Goal: Check status: Check status

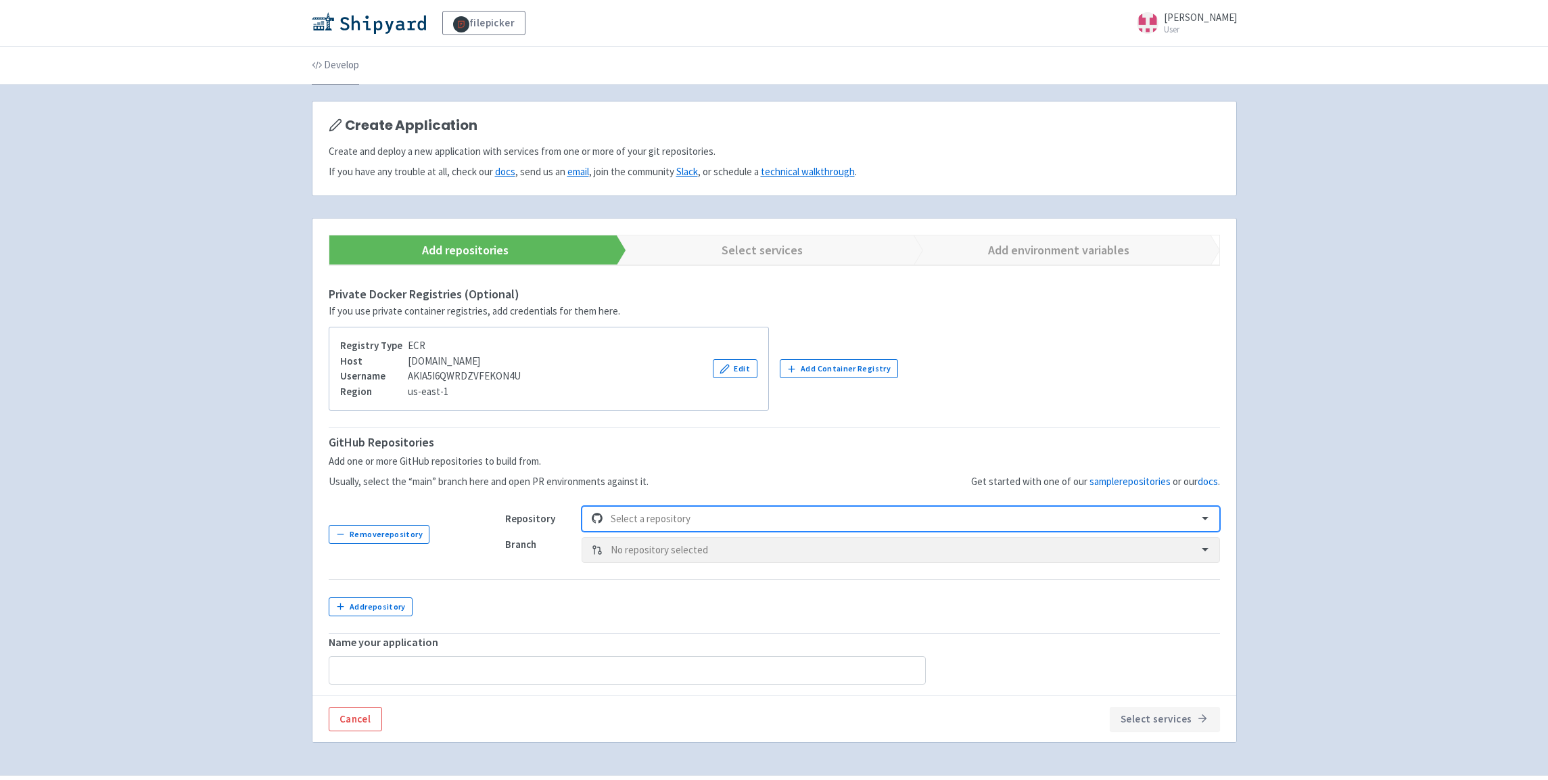
click at [335, 66] on link "Develop" at bounding box center [335, 66] width 47 height 38
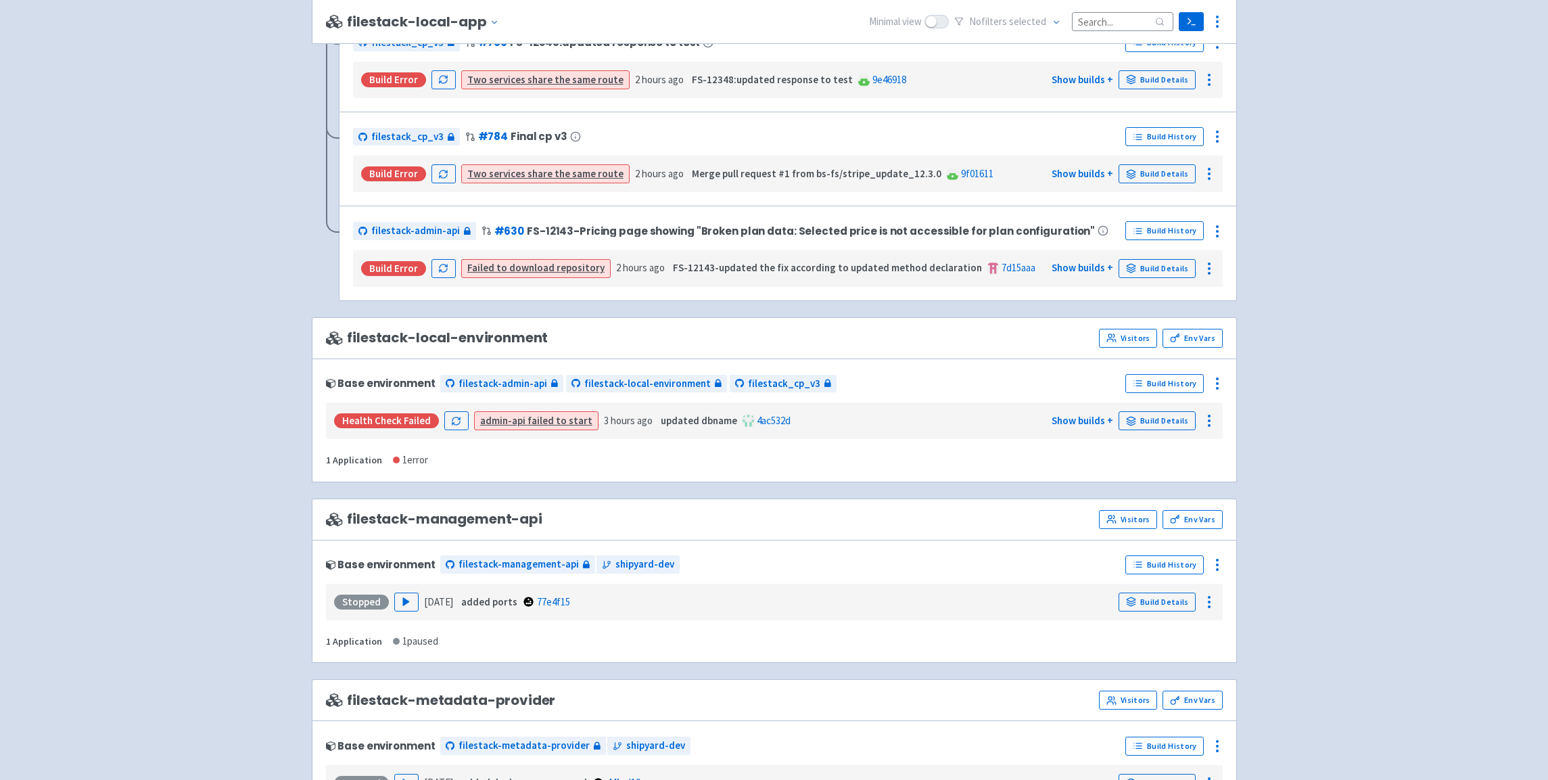
scroll to position [1318, 0]
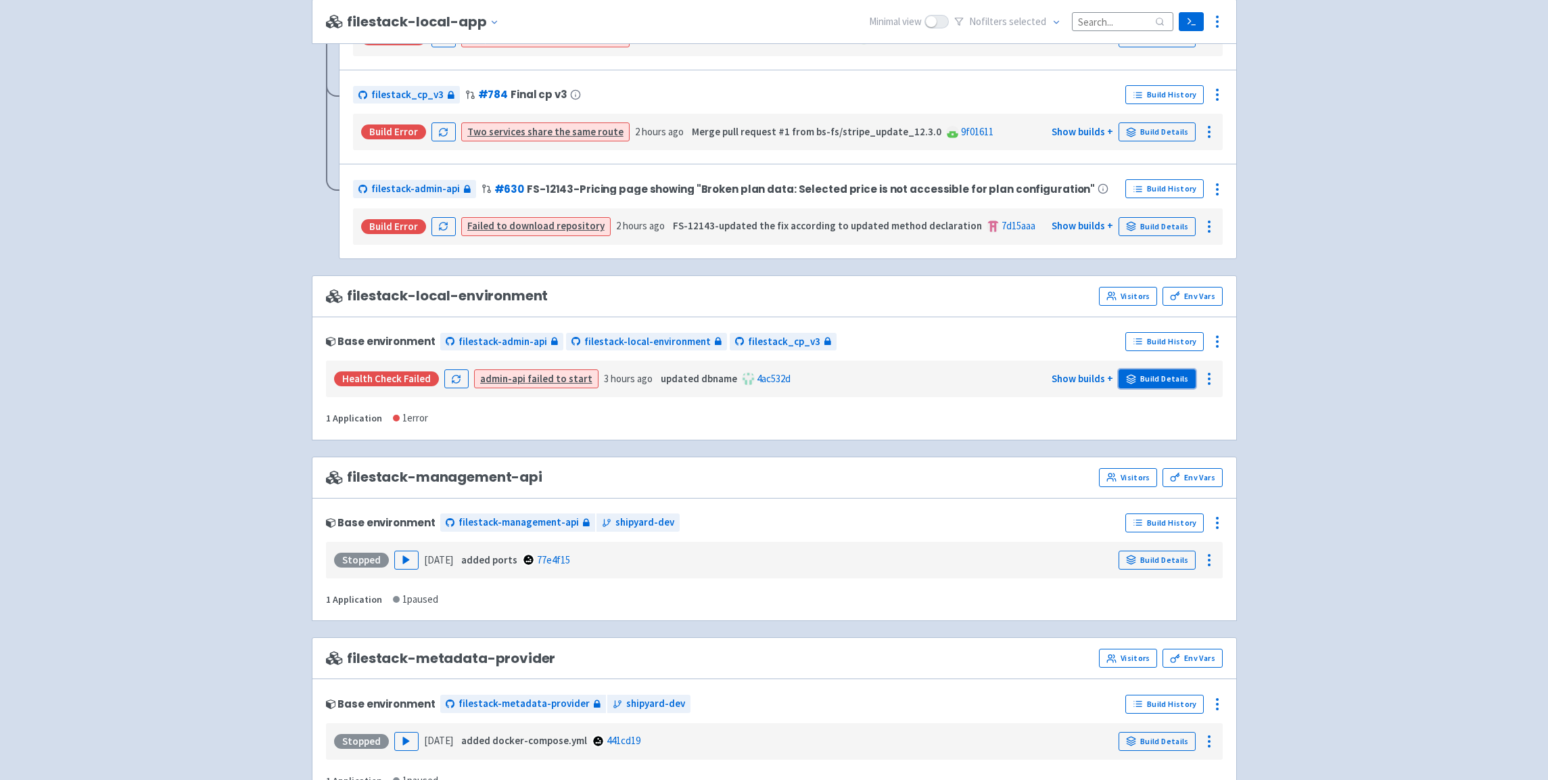
click at [1171, 377] on link "Build Details" at bounding box center [1157, 378] width 77 height 19
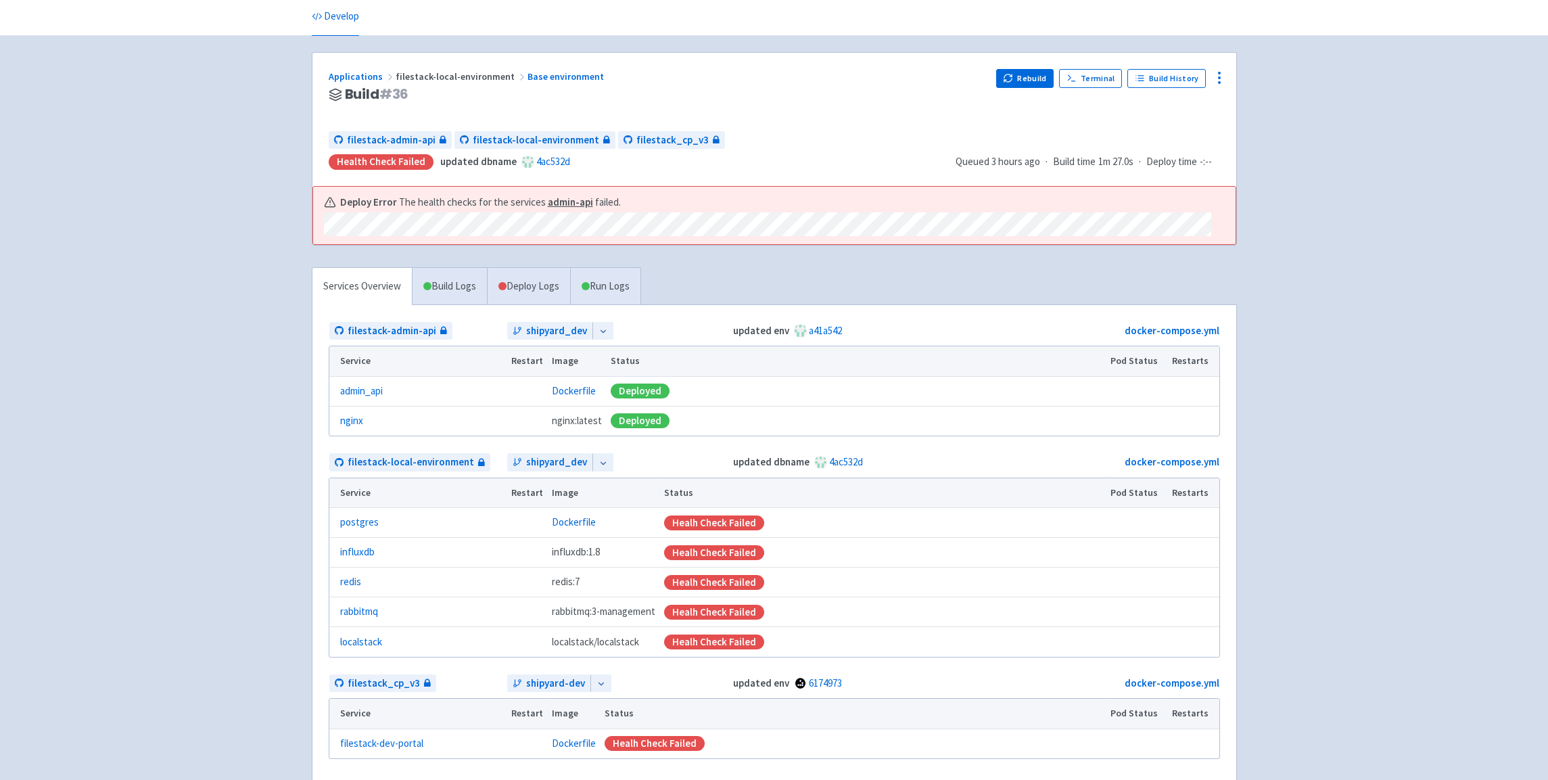
scroll to position [21, 0]
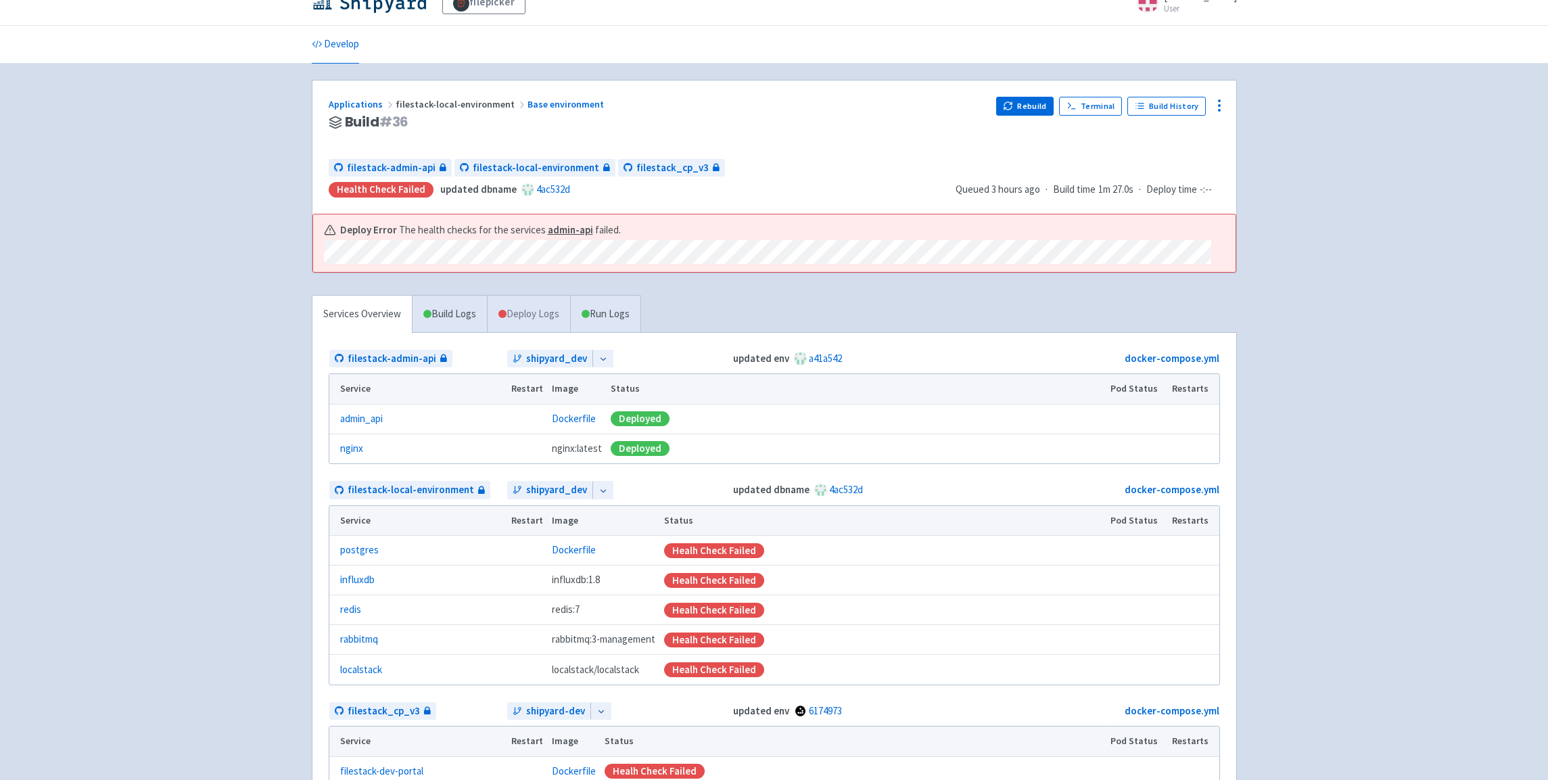
click at [528, 296] on link "Deploy Logs" at bounding box center [528, 314] width 83 height 37
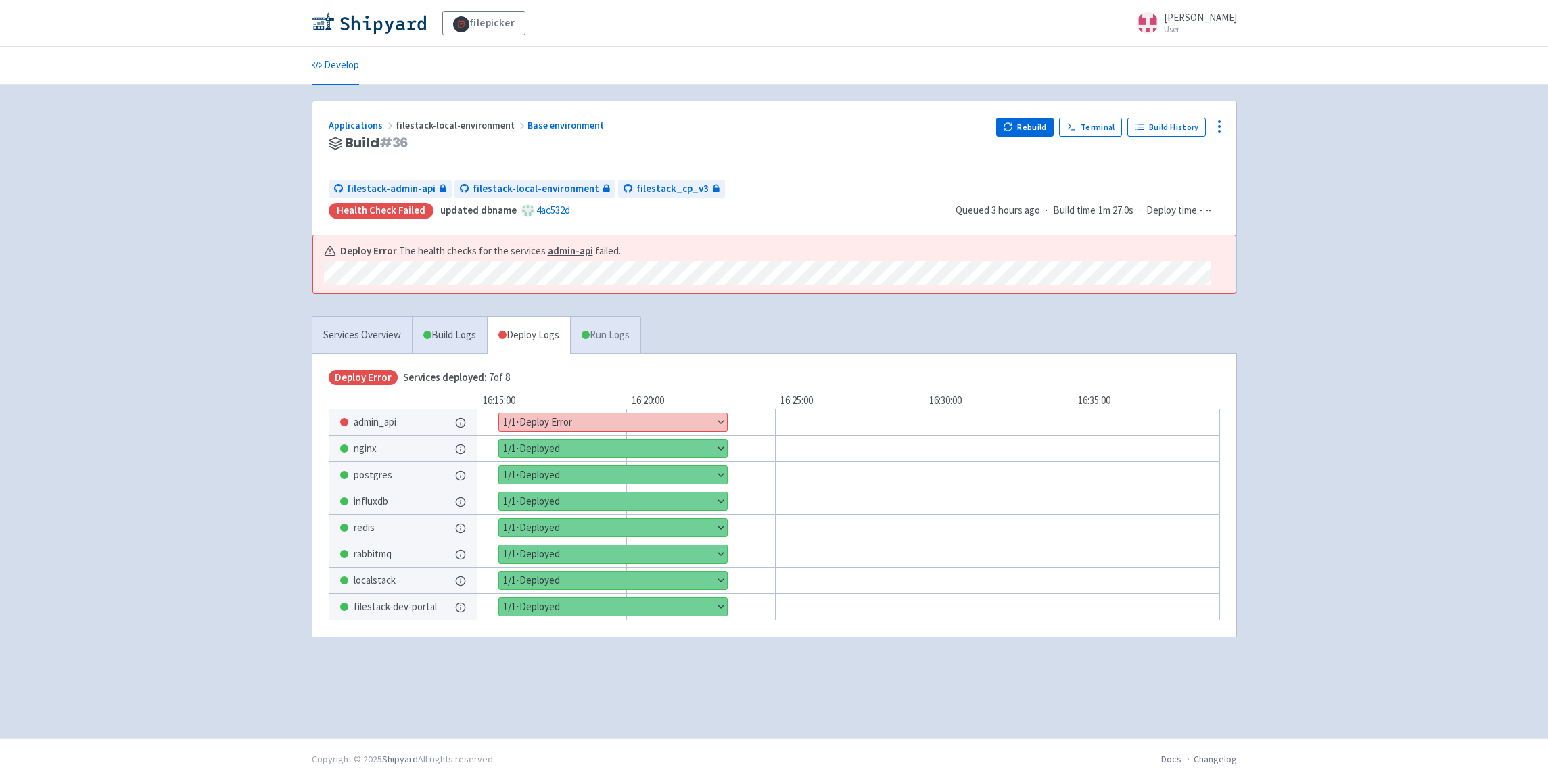
click at [634, 323] on link "Run Logs" at bounding box center [605, 335] width 70 height 37
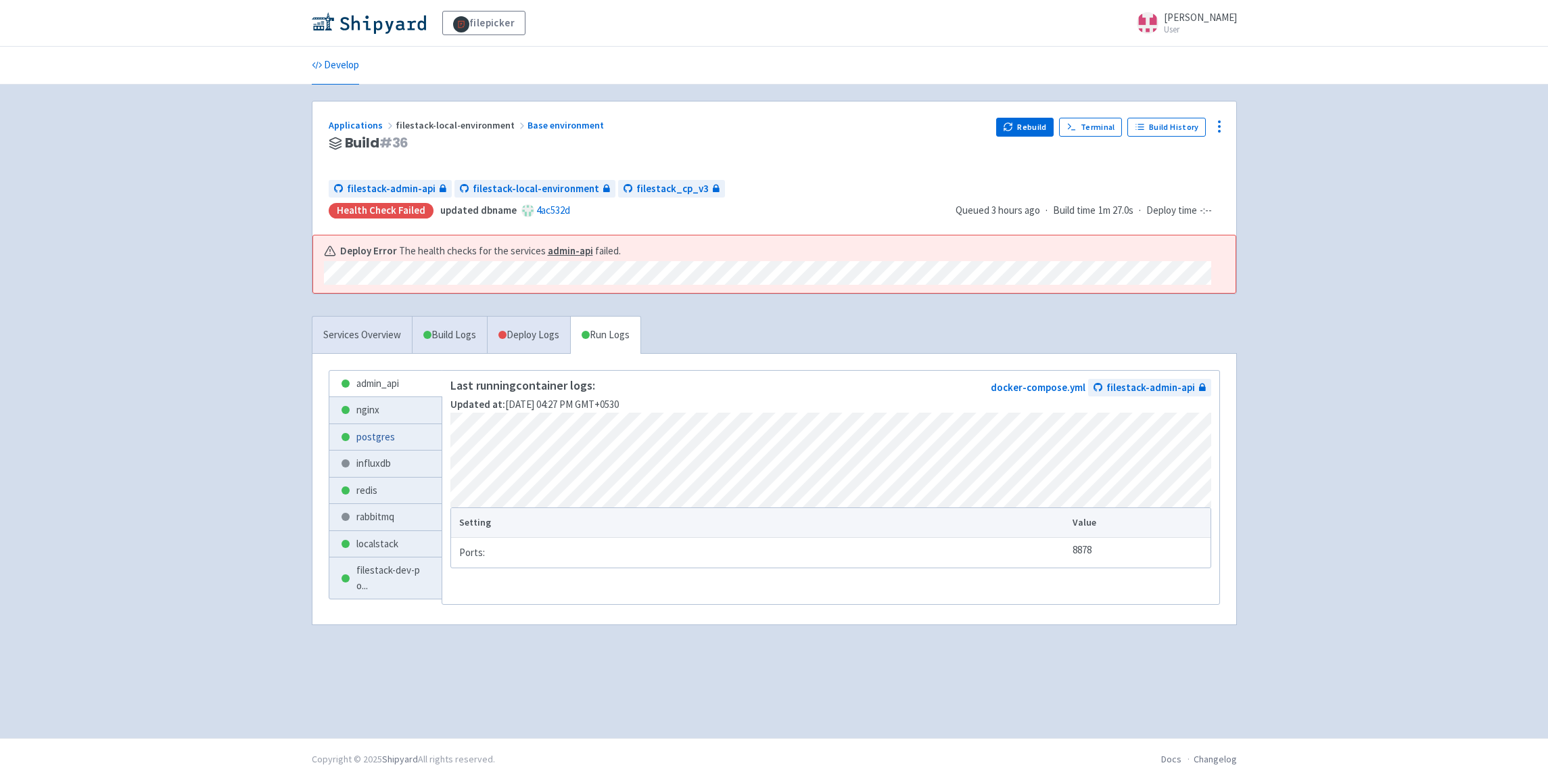
click at [386, 429] on link "postgres" at bounding box center [385, 437] width 113 height 26
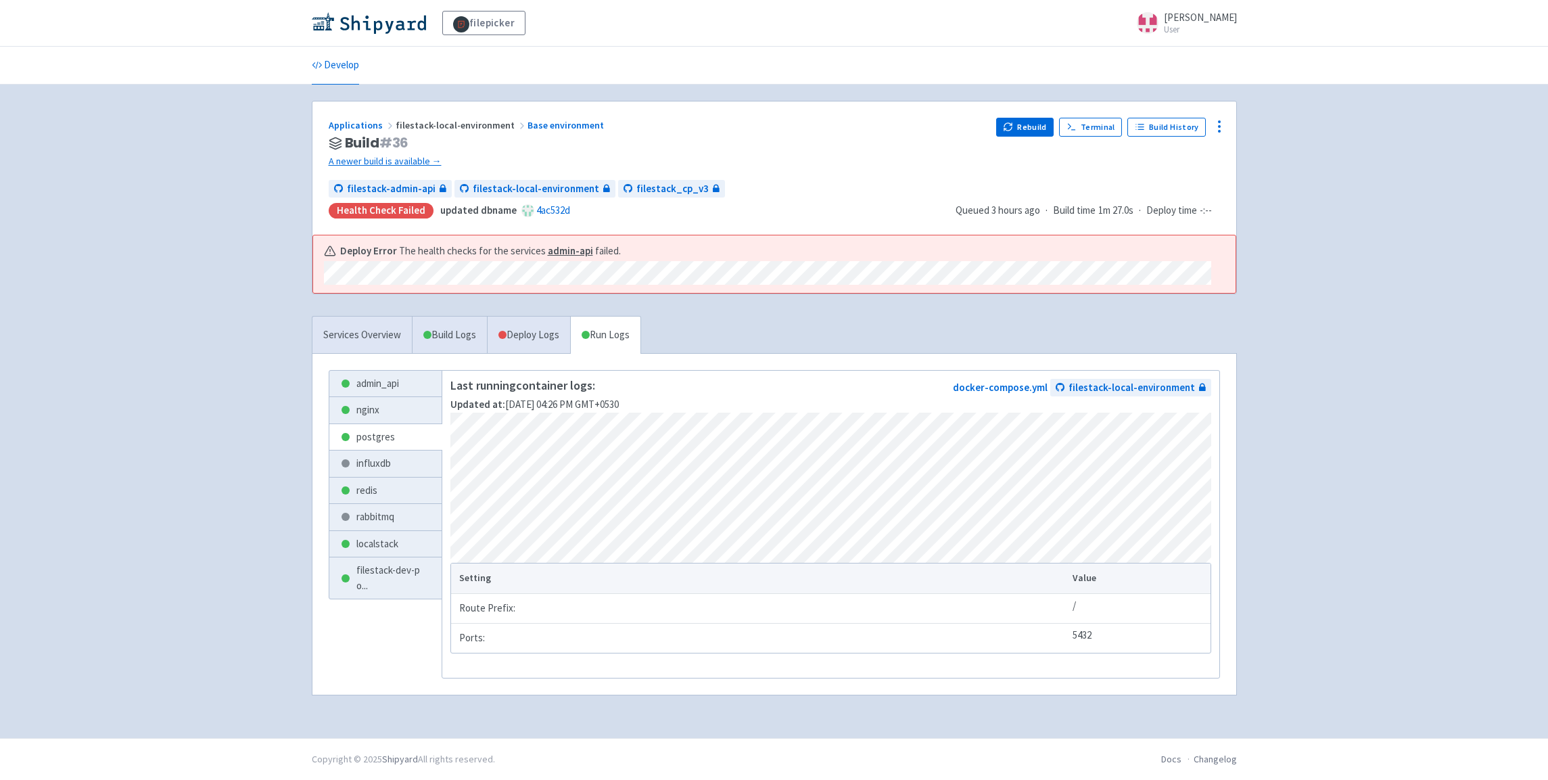
click at [1366, 286] on div "filepicker selwin-sangha User Profile Sign out Develop" at bounding box center [774, 369] width 1548 height 738
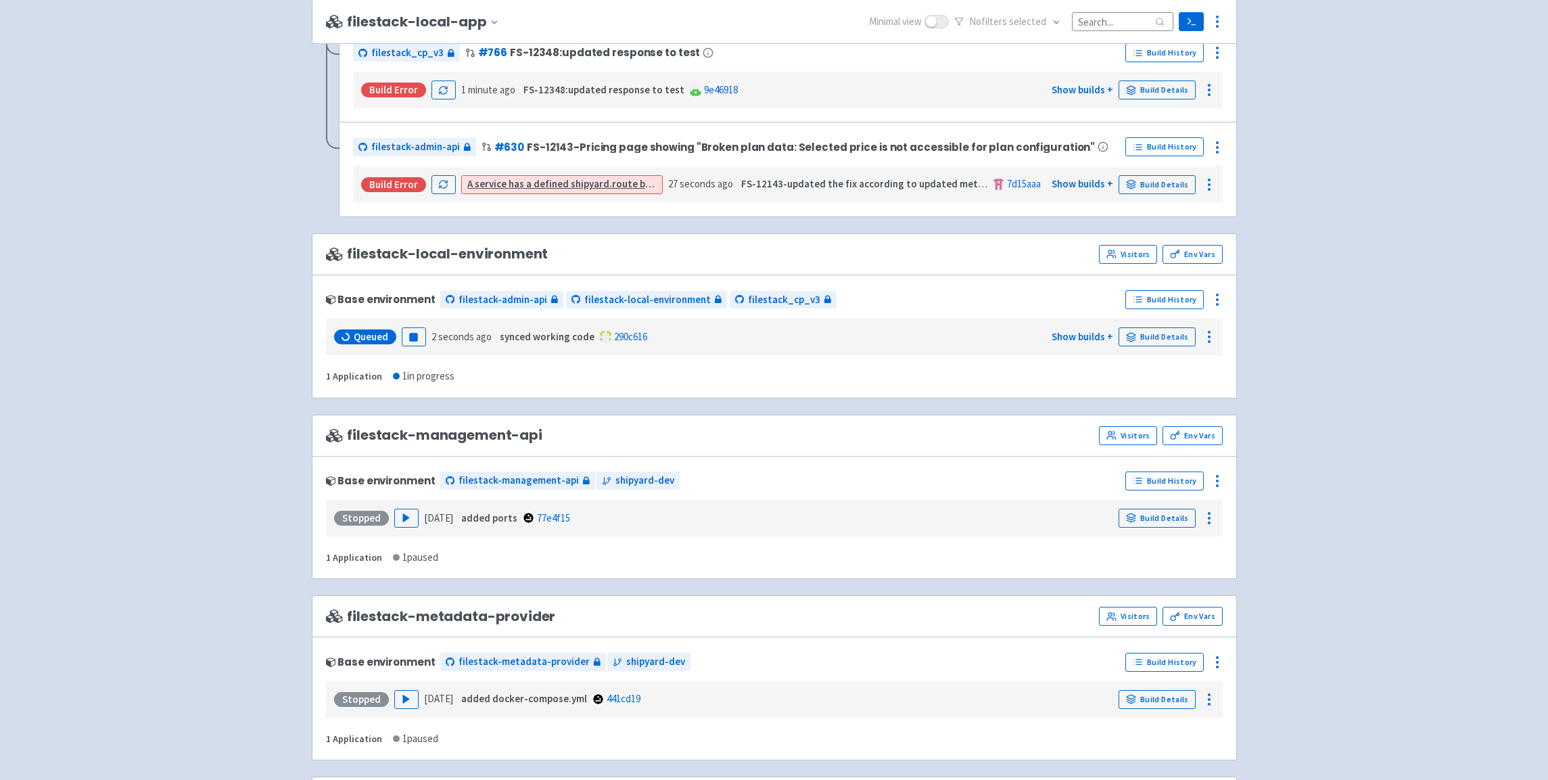
scroll to position [1077, 0]
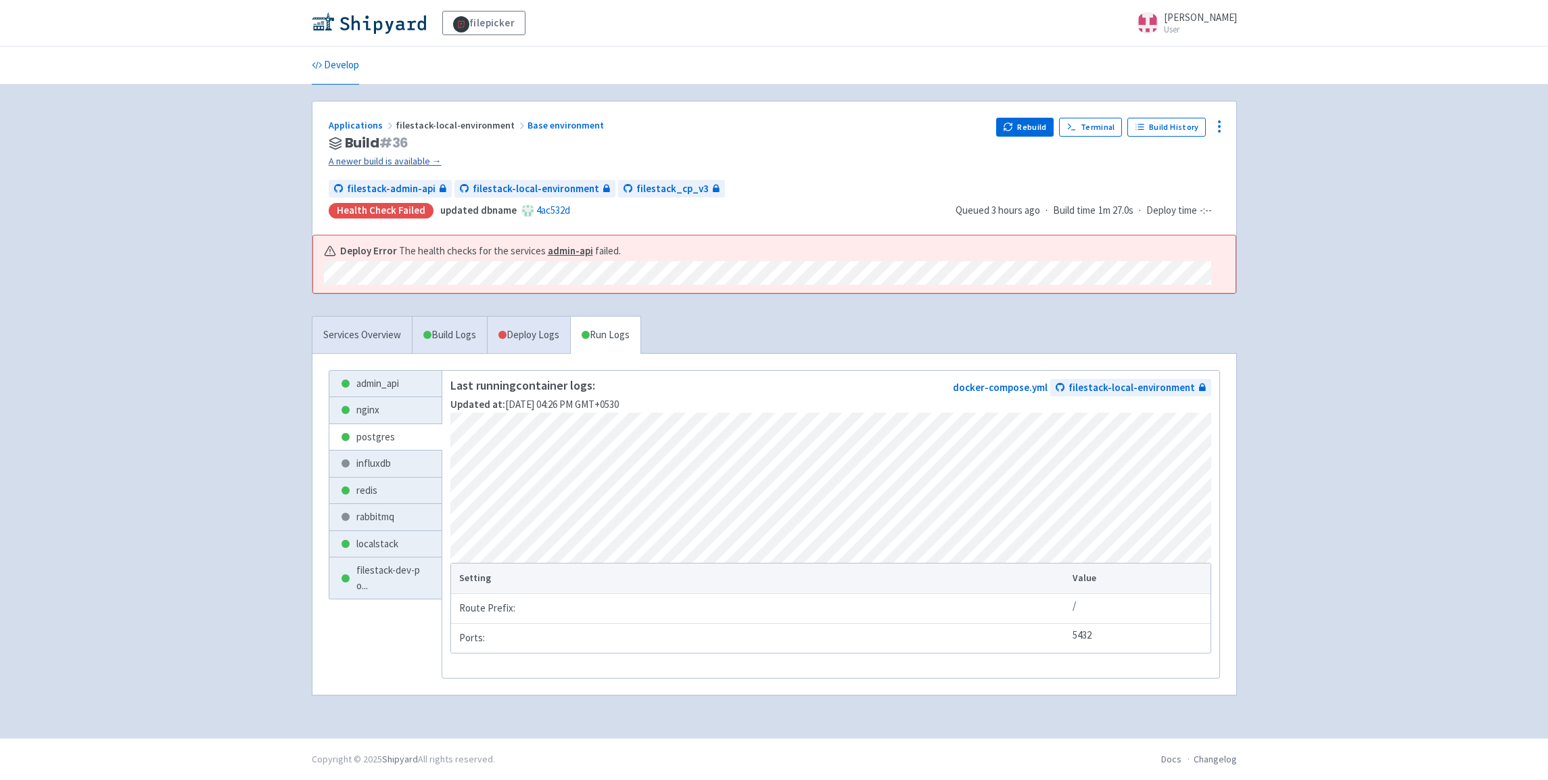
click at [885, 164] on link "A newer build is available →" at bounding box center [657, 162] width 657 height 16
